Goal: Information Seeking & Learning: Stay updated

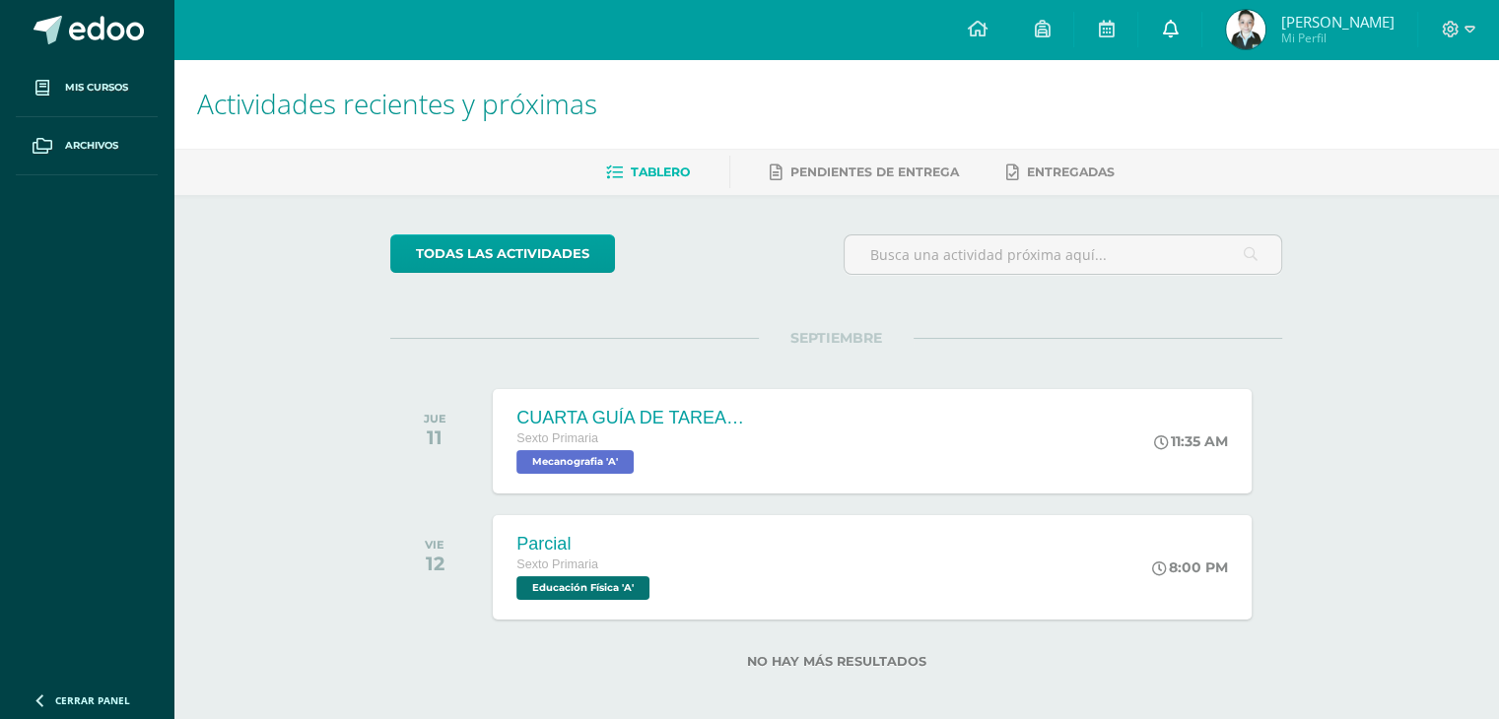
click at [1175, 50] on link at bounding box center [1169, 29] width 63 height 59
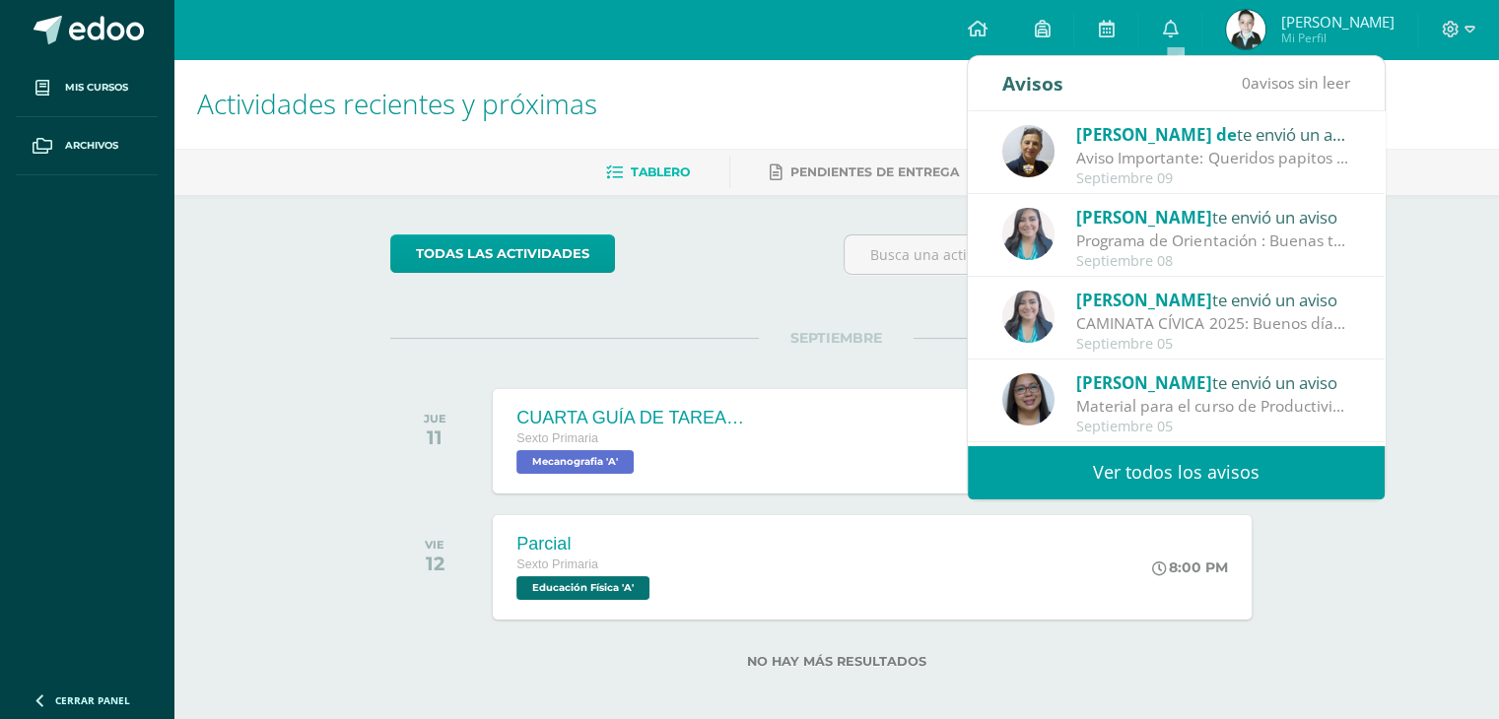
click at [1144, 157] on div "Aviso Importante: Queridos papitos por este medio les saludo cordialmente. El m…" at bounding box center [1213, 158] width 274 height 23
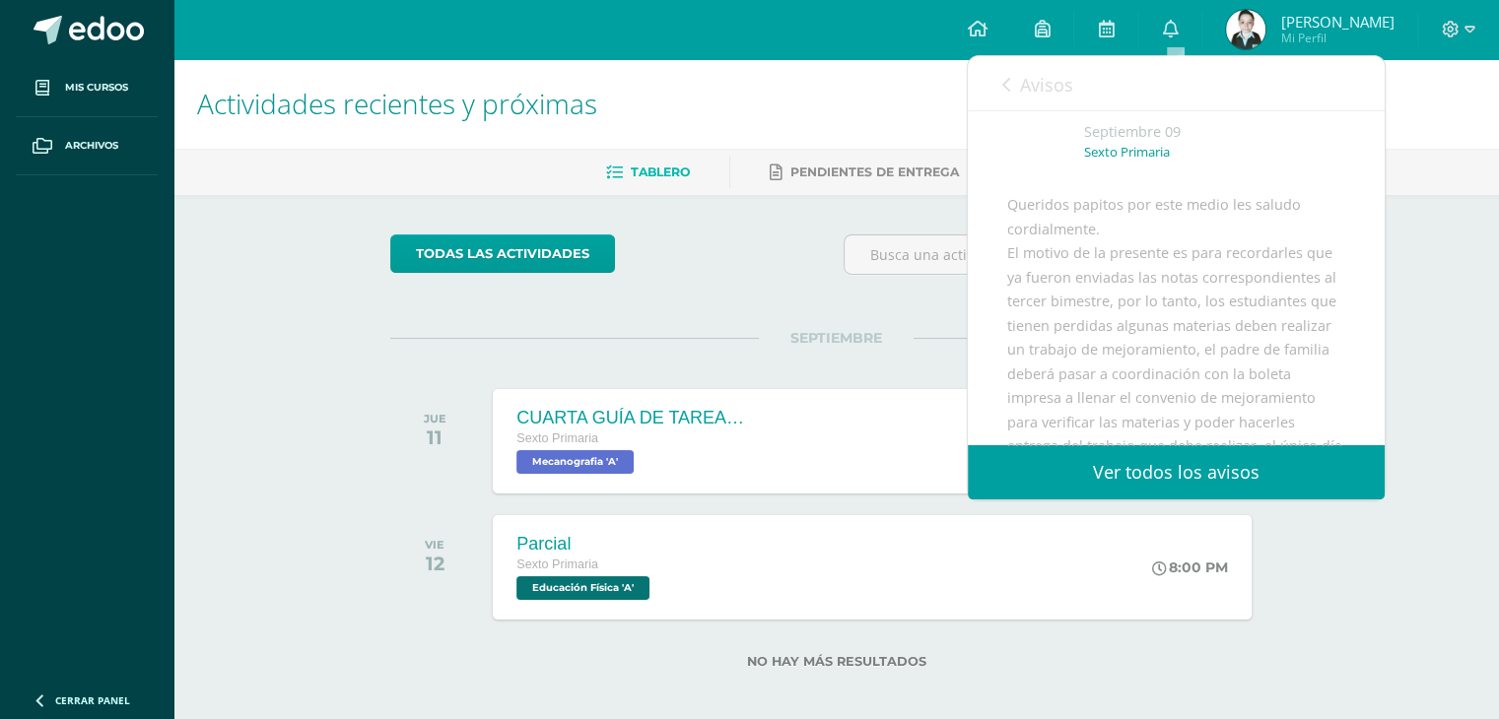
scroll to position [99, 0]
click at [1002, 81] on icon at bounding box center [1006, 85] width 8 height 16
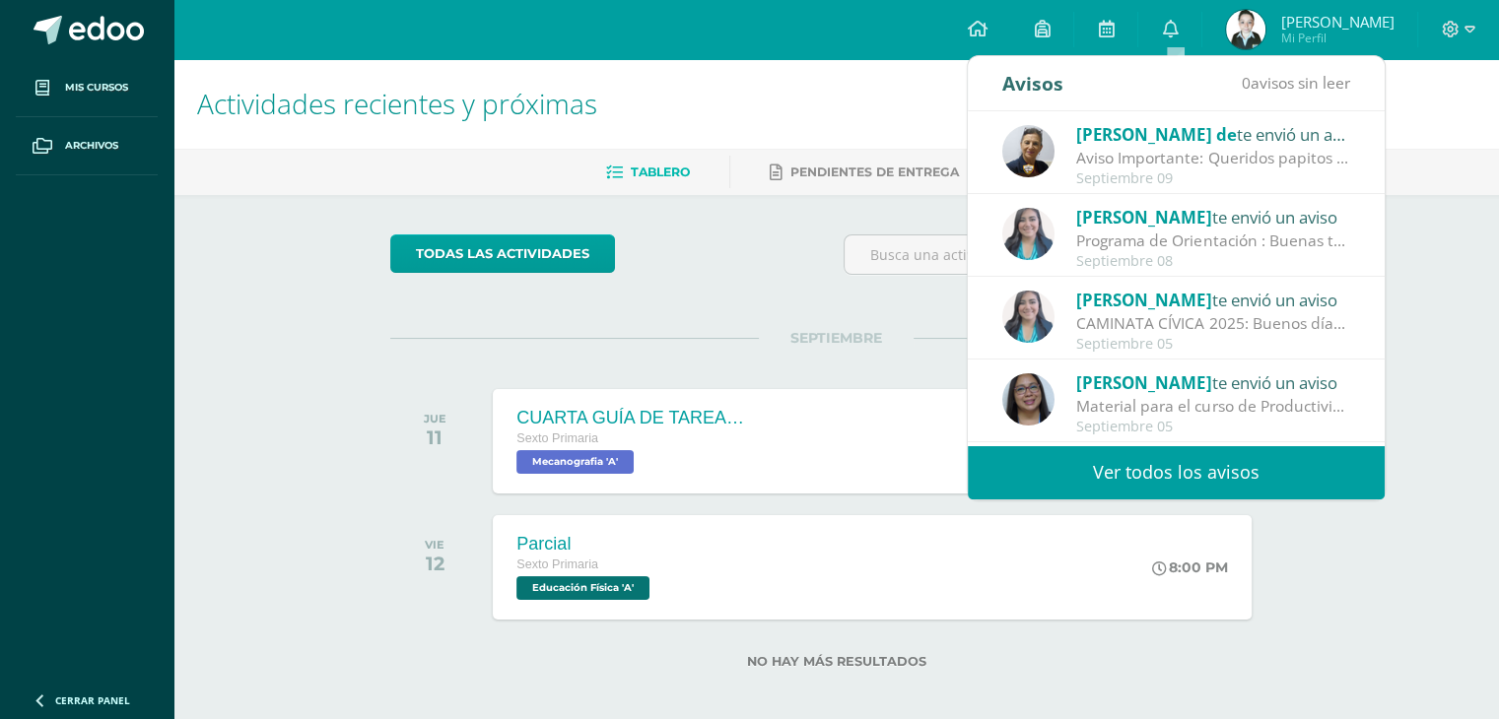
click at [1169, 310] on div "Cindy Moya te envió un aviso" at bounding box center [1213, 300] width 274 height 26
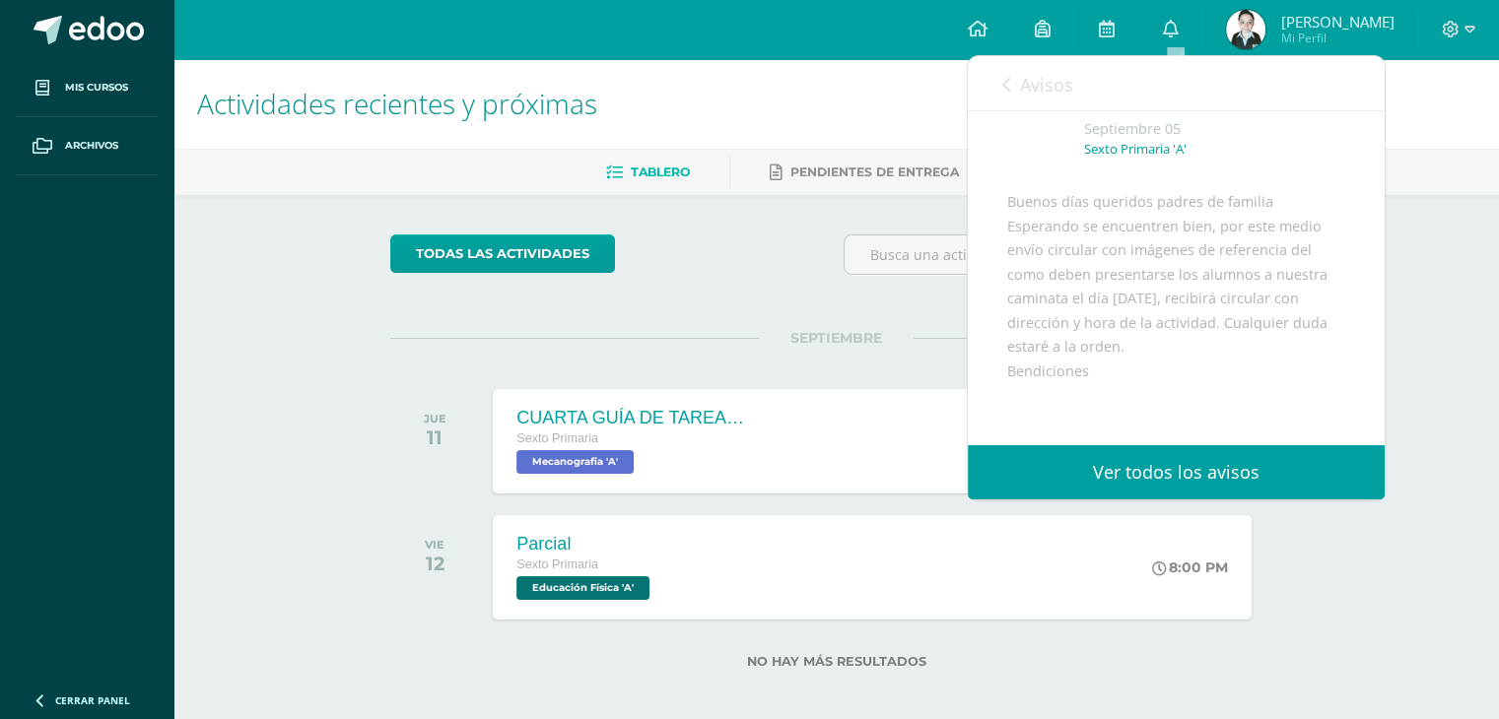
click at [1019, 82] on link "Avisos" at bounding box center [1037, 84] width 71 height 56
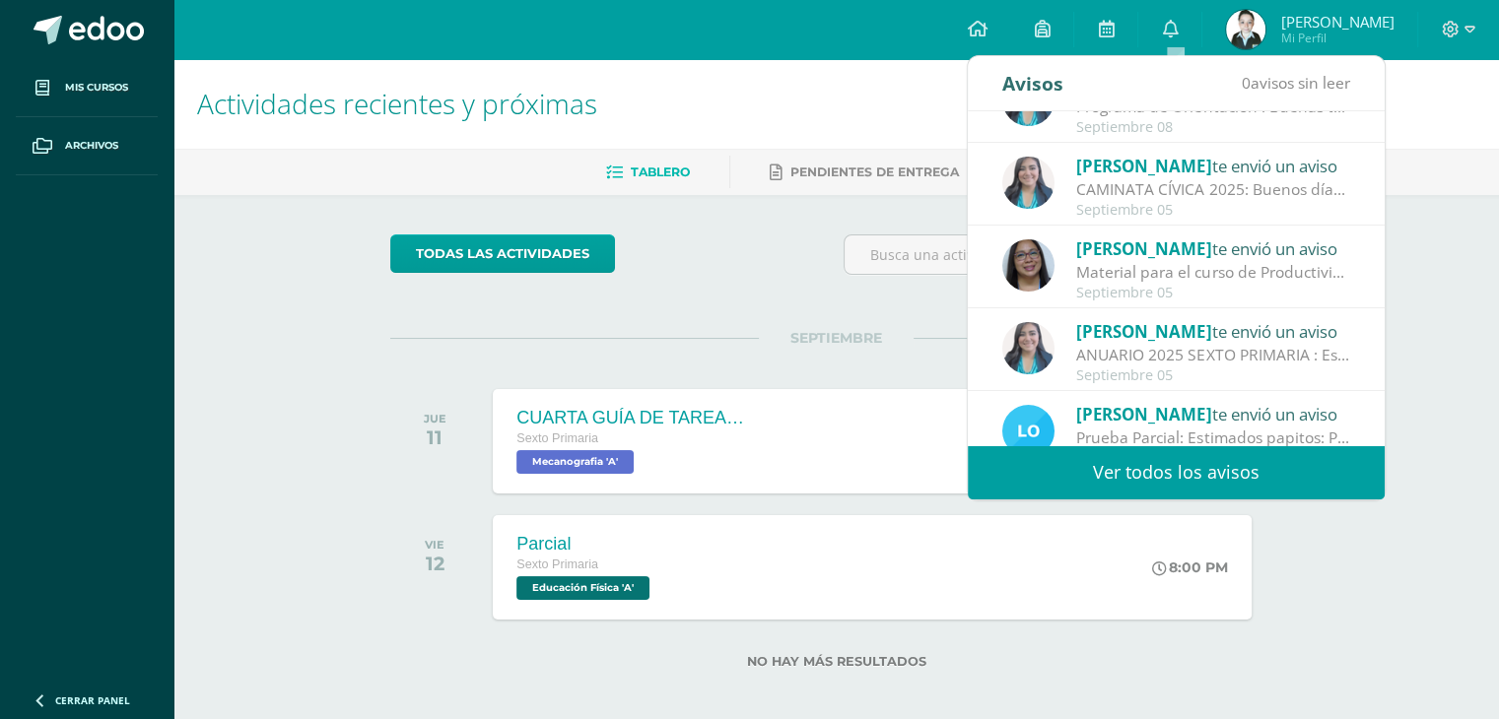
scroll to position [197, 0]
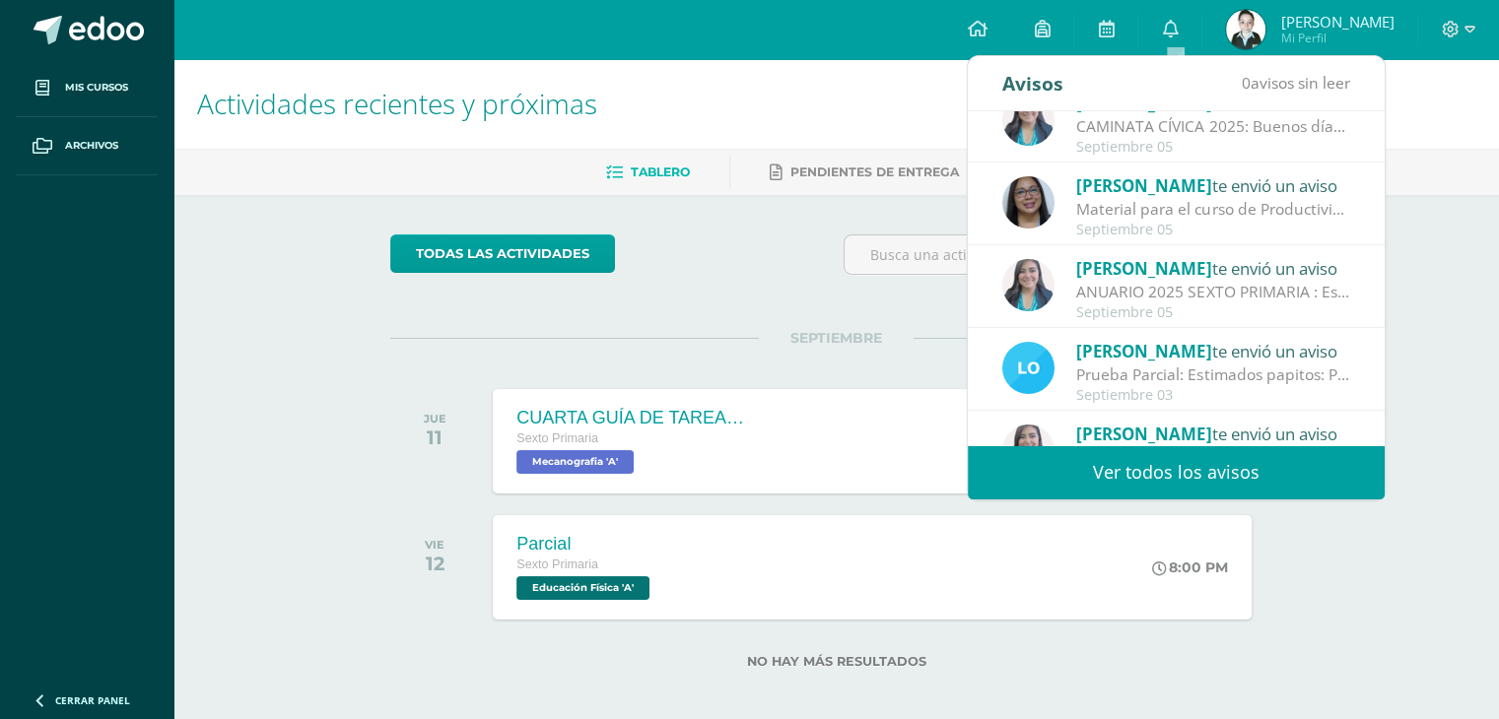
click at [1139, 314] on div "Septiembre 05" at bounding box center [1213, 312] width 274 height 17
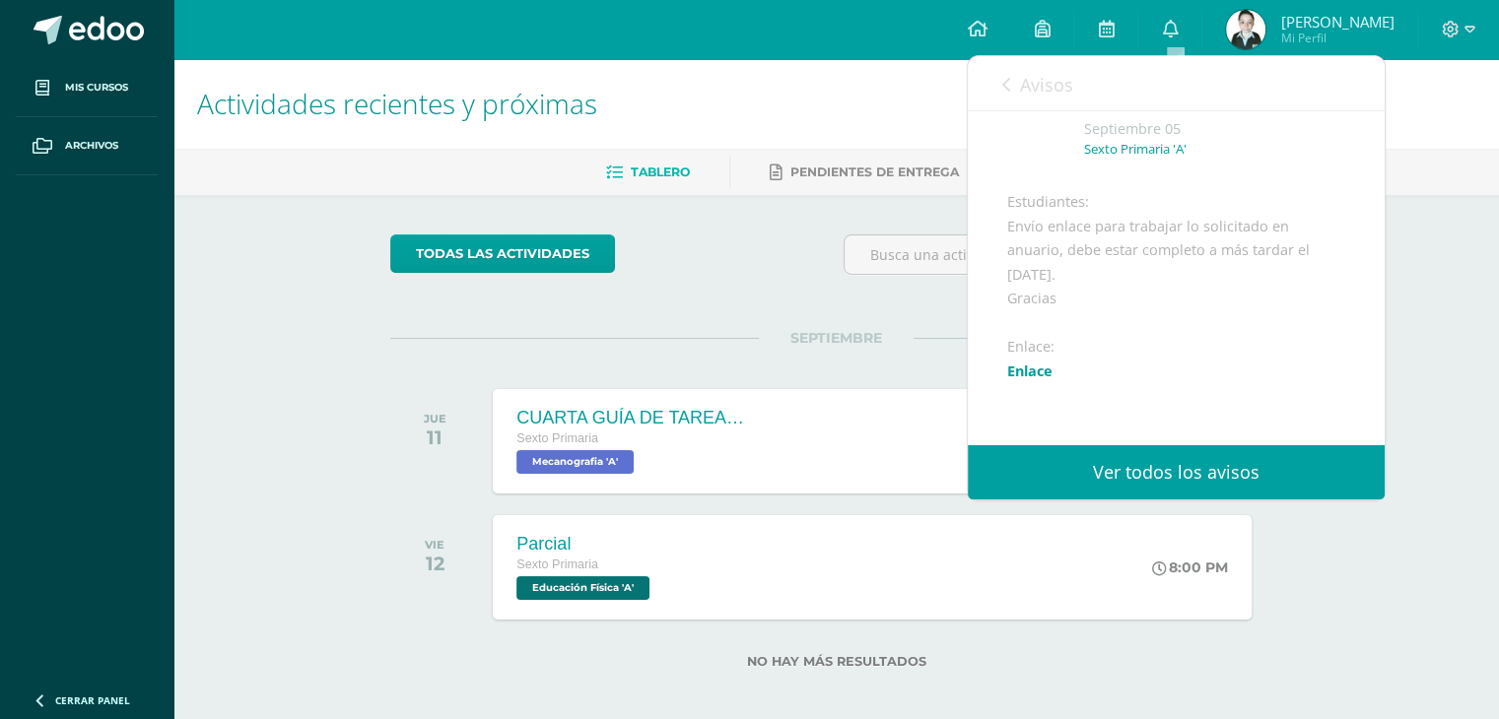
click at [1050, 380] on link "Enlace" at bounding box center [1029, 371] width 45 height 19
click at [1005, 71] on link "Avisos" at bounding box center [1037, 84] width 71 height 56
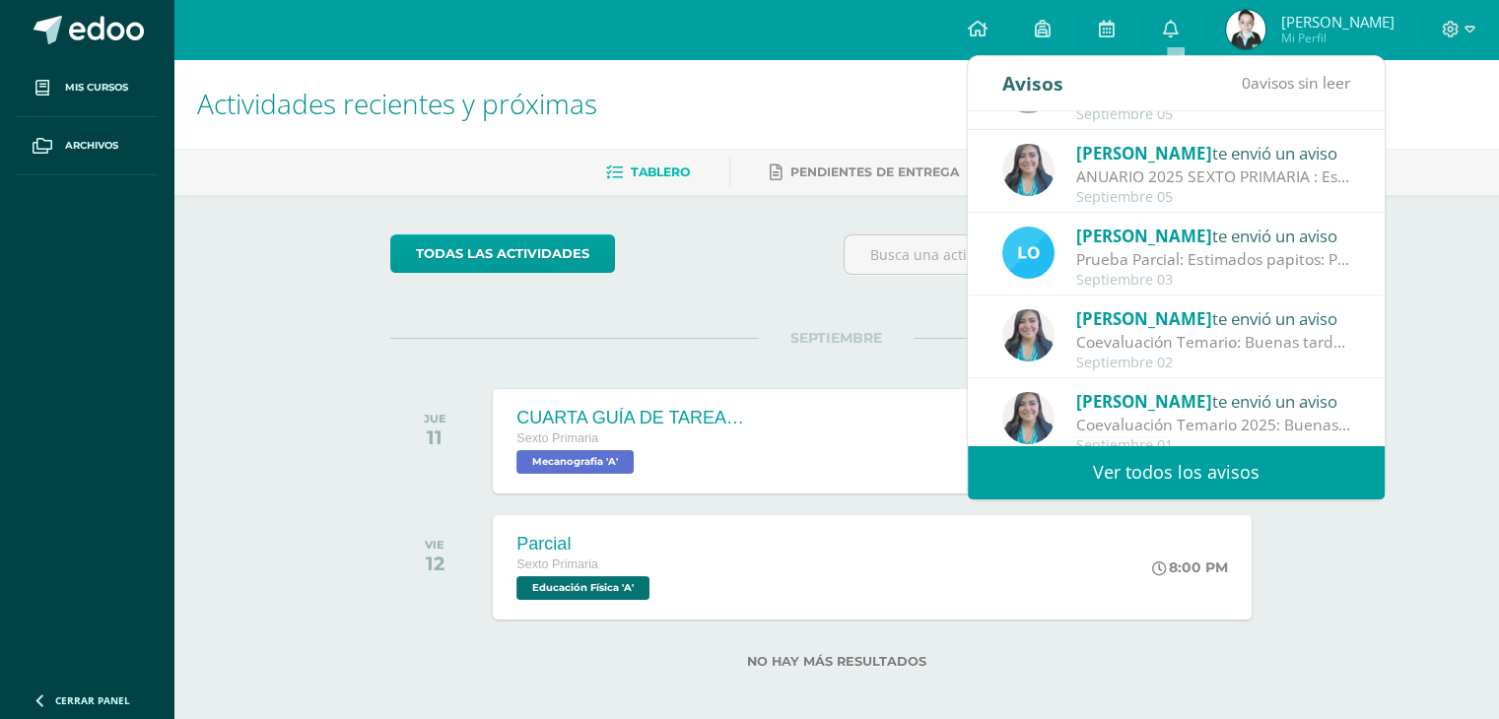
scroll to position [327, 0]
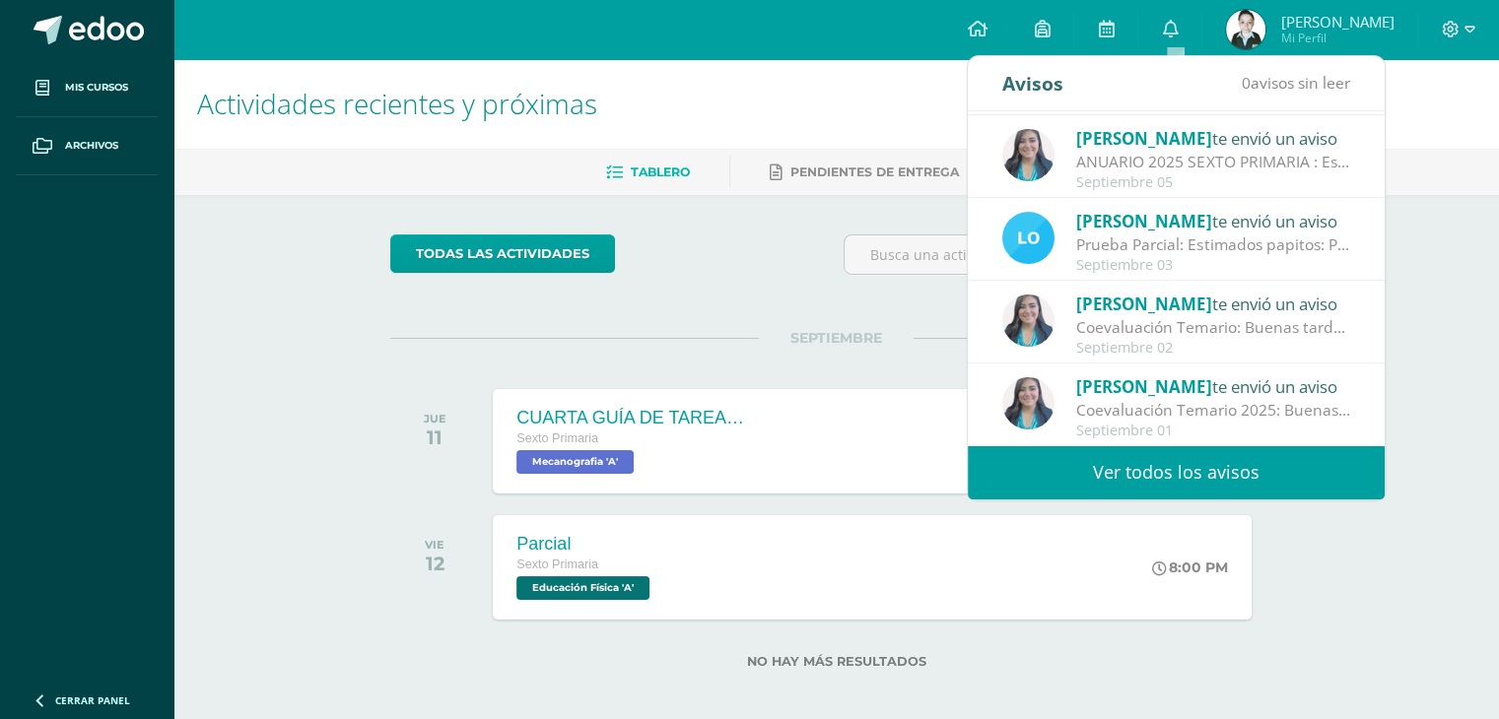
click at [1124, 476] on link "Ver todos los avisos" at bounding box center [1176, 472] width 417 height 54
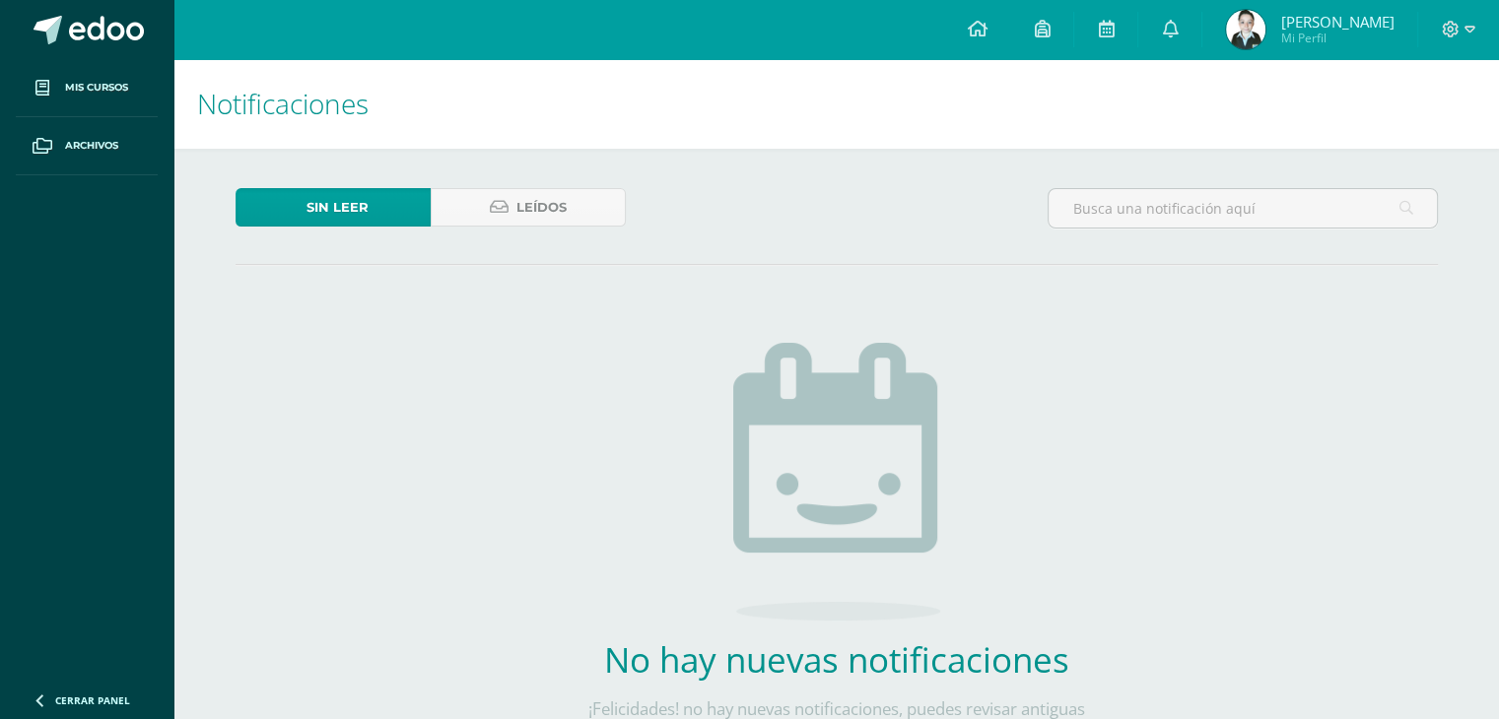
click at [542, 228] on div "Sin leer Leídos" at bounding box center [431, 216] width 406 height 57
click at [542, 224] on span "Leídos" at bounding box center [541, 207] width 50 height 36
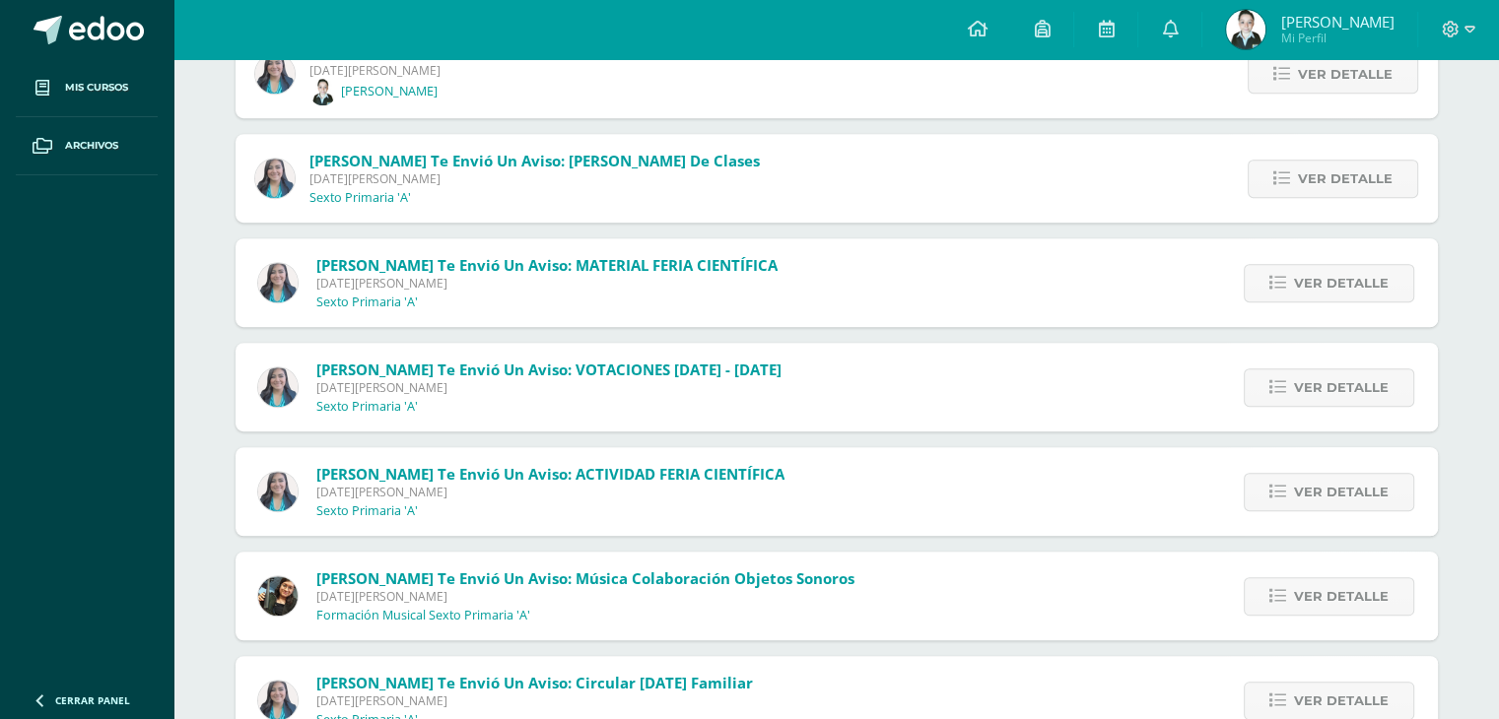
scroll to position [1112, 0]
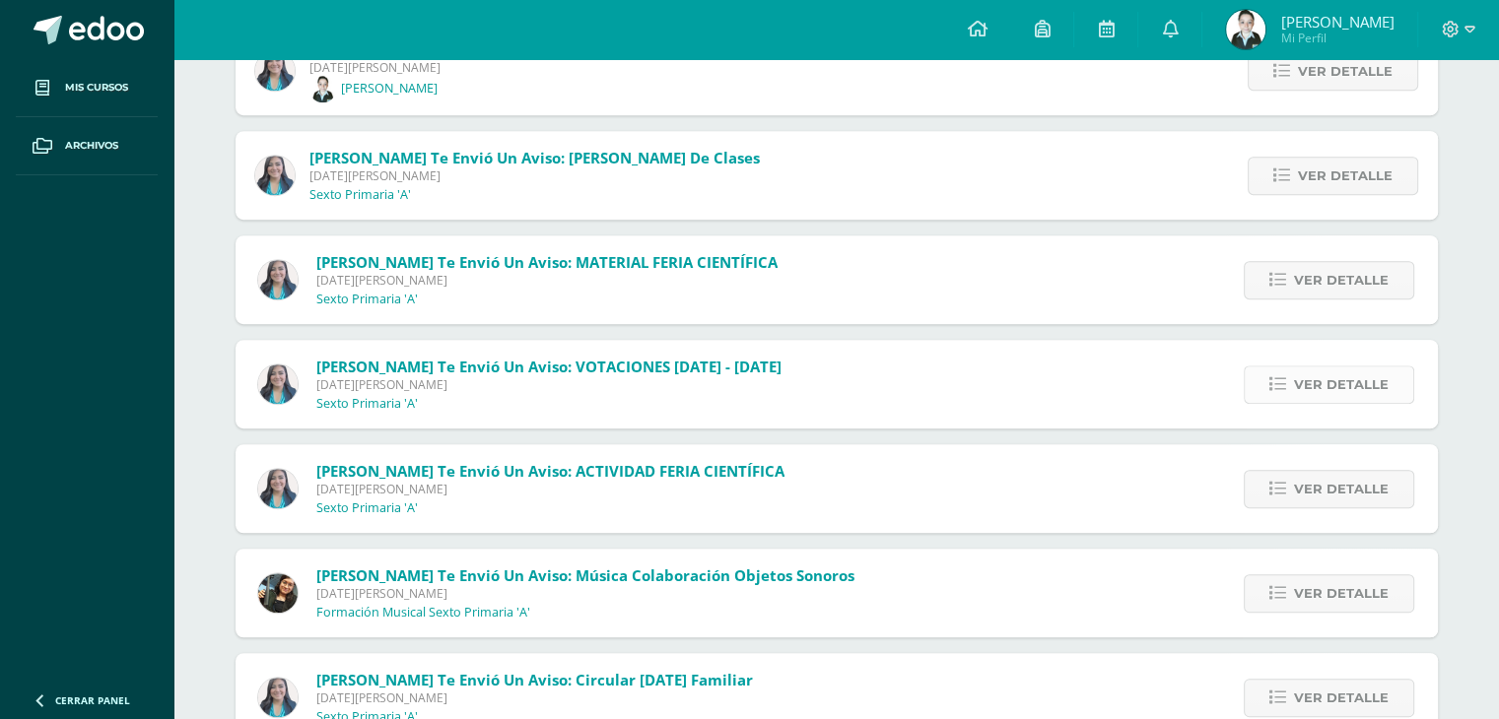
drag, startPoint x: 1308, startPoint y: 360, endPoint x: 1326, endPoint y: 379, distance: 26.5
click at [1320, 360] on div "Ver detalle" at bounding box center [1326, 384] width 224 height 89
click at [1323, 386] on span "Ver detalle" at bounding box center [1341, 385] width 95 height 36
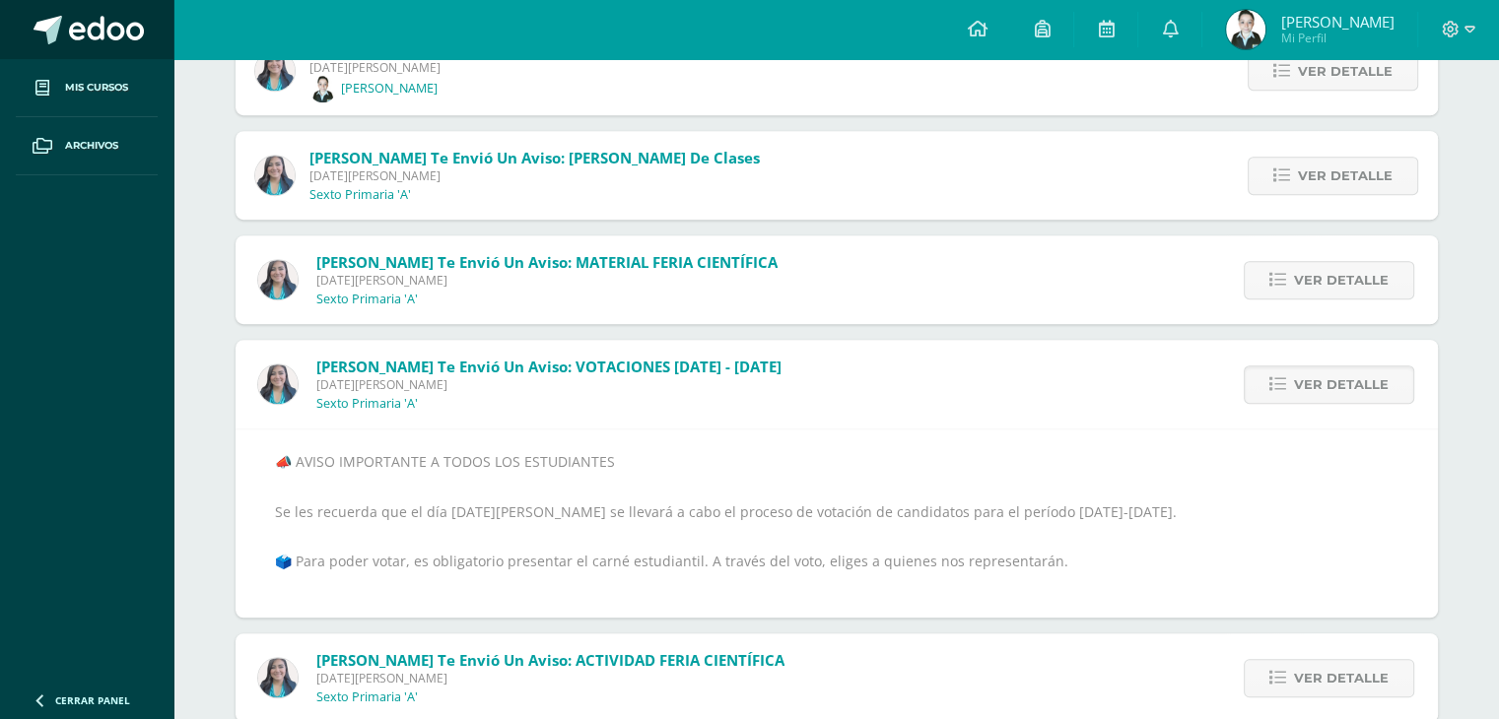
click at [105, 24] on span at bounding box center [106, 31] width 75 height 30
